Goal: Navigation & Orientation: Find specific page/section

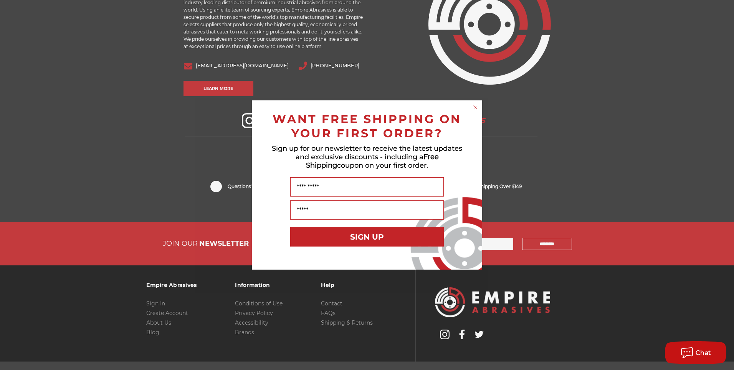
click at [474, 106] on circle "Close dialog" at bounding box center [475, 107] width 7 height 7
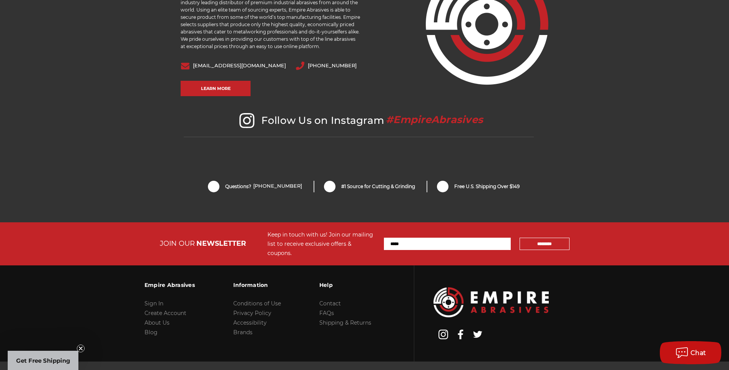
scroll to position [1600, 0]
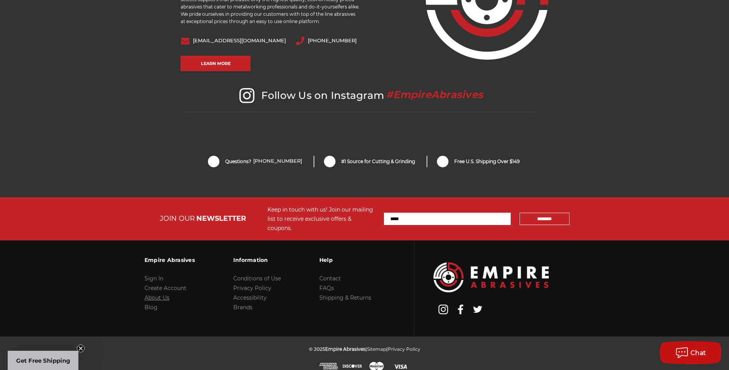
click at [162, 294] on link "About Us" at bounding box center [156, 297] width 25 height 7
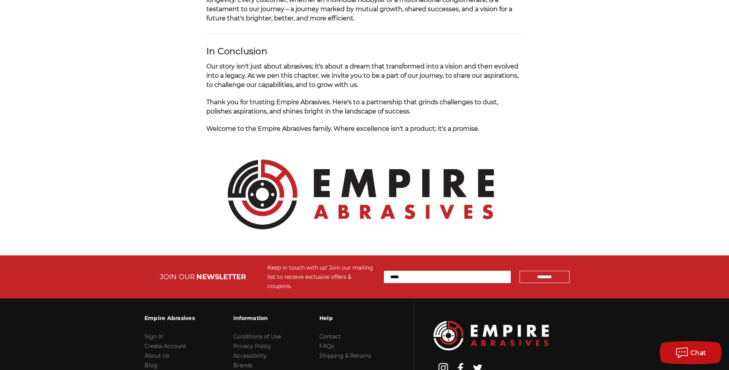
scroll to position [793, 0]
